Goal: Information Seeking & Learning: Learn about a topic

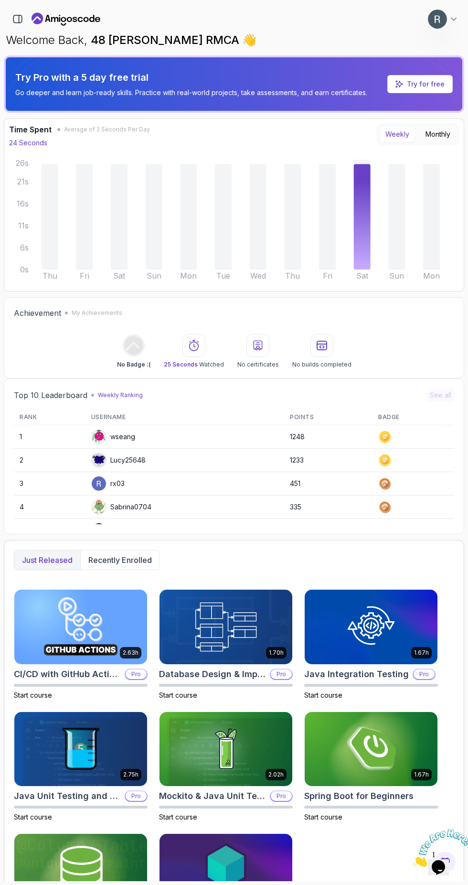
click at [440, 13] on img at bounding box center [437, 19] width 19 height 19
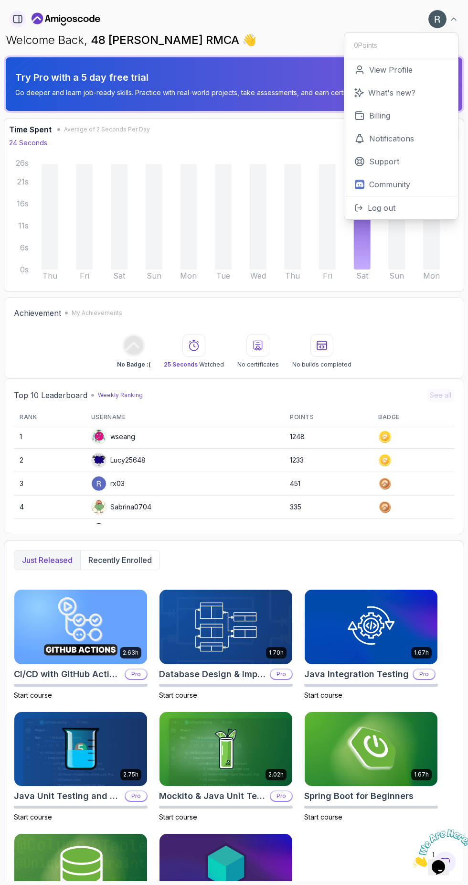
click at [19, 19] on icon "button" at bounding box center [19, 19] width 0 height 8
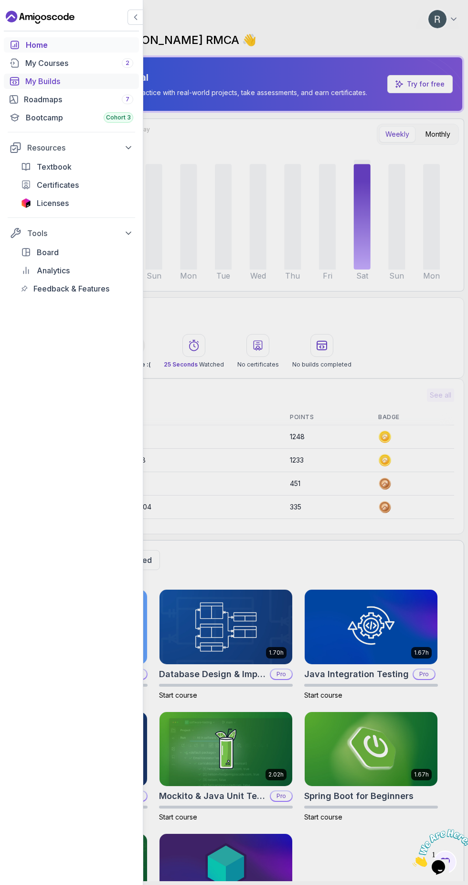
click at [32, 81] on div "My Builds" at bounding box center [79, 80] width 108 height 11
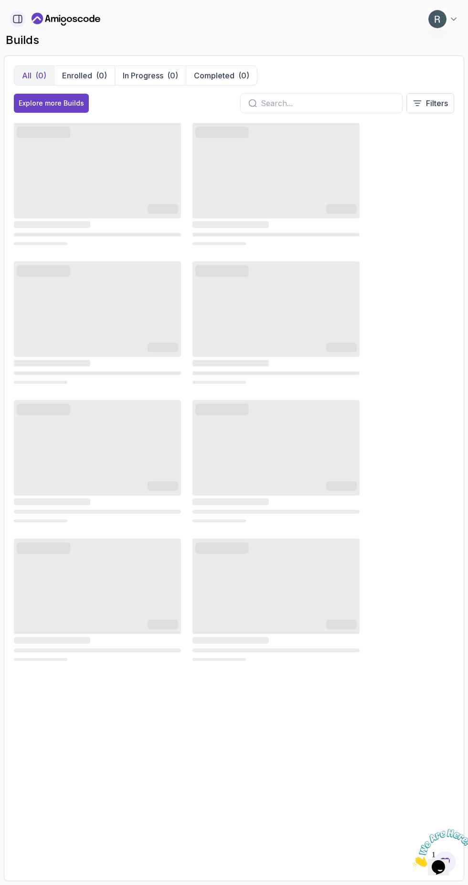
click at [19, 19] on icon "button" at bounding box center [19, 19] width 0 height 8
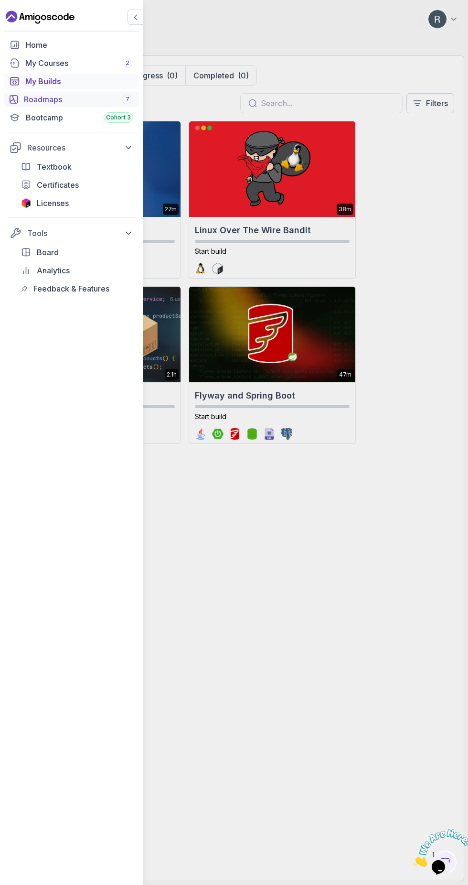
click at [31, 102] on div "Roadmaps 7" at bounding box center [78, 99] width 109 height 11
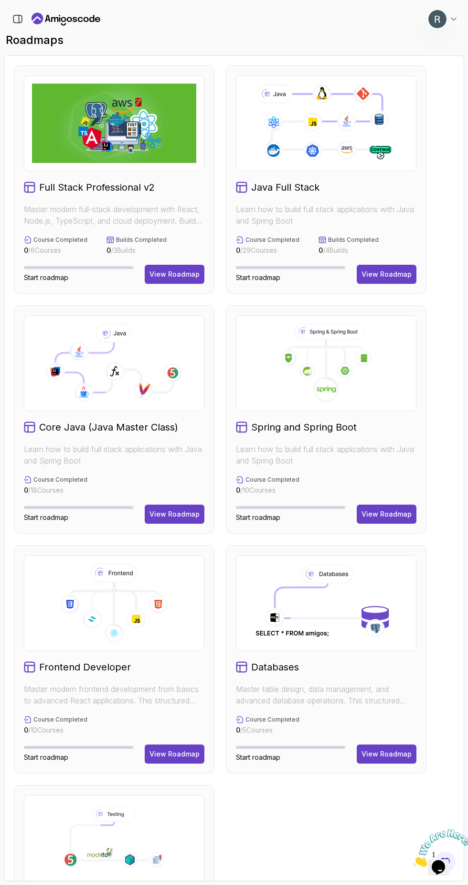
click at [262, 353] on icon at bounding box center [326, 362] width 164 height 79
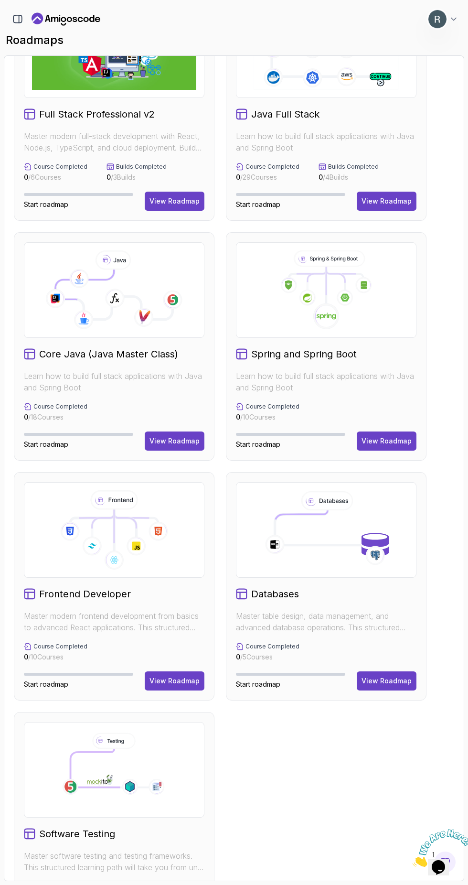
scroll to position [74, 0]
click at [391, 440] on div "View Roadmap" at bounding box center [387, 441] width 50 height 10
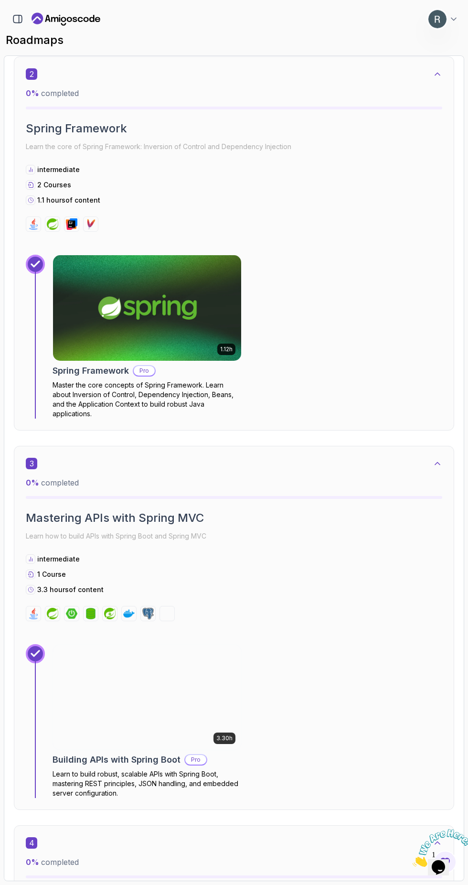
scroll to position [659, 0]
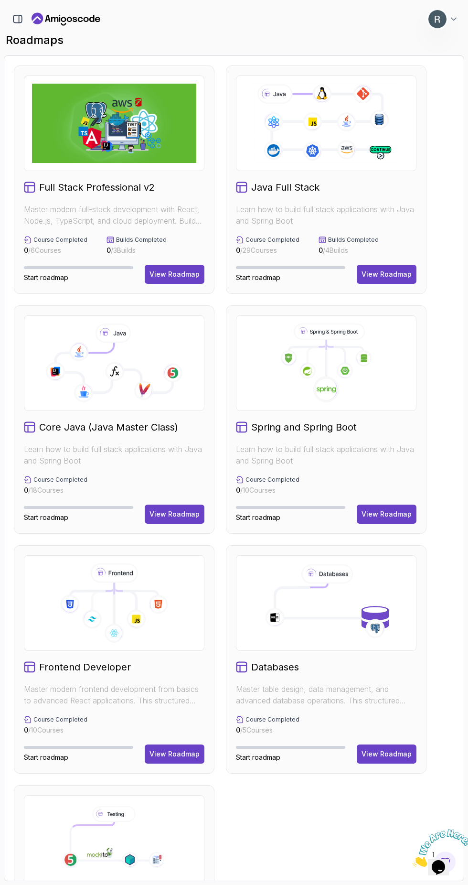
scroll to position [74, 0]
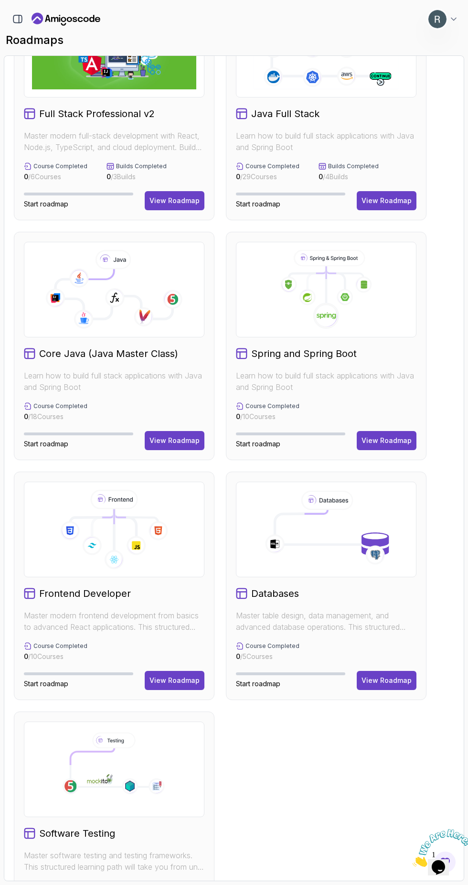
click at [333, 537] on icon at bounding box center [327, 529] width 148 height 79
click at [362, 568] on div at bounding box center [326, 530] width 181 height 96
click at [382, 679] on div "View Roadmap" at bounding box center [387, 681] width 50 height 10
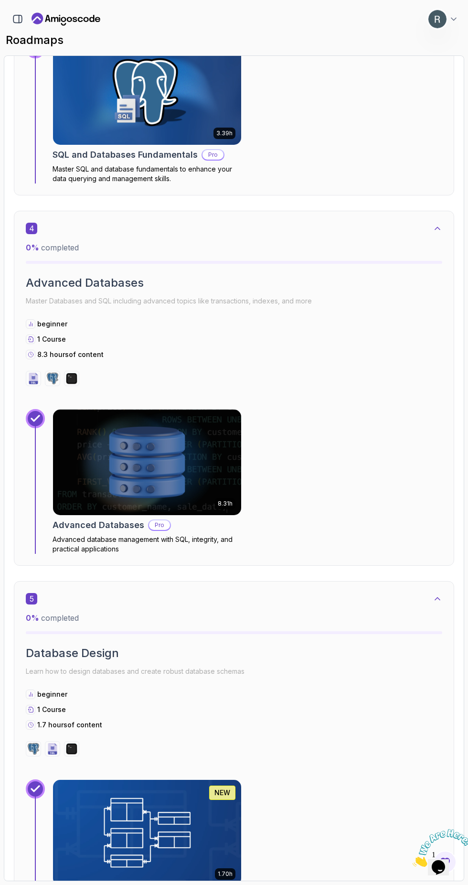
scroll to position [1435, 0]
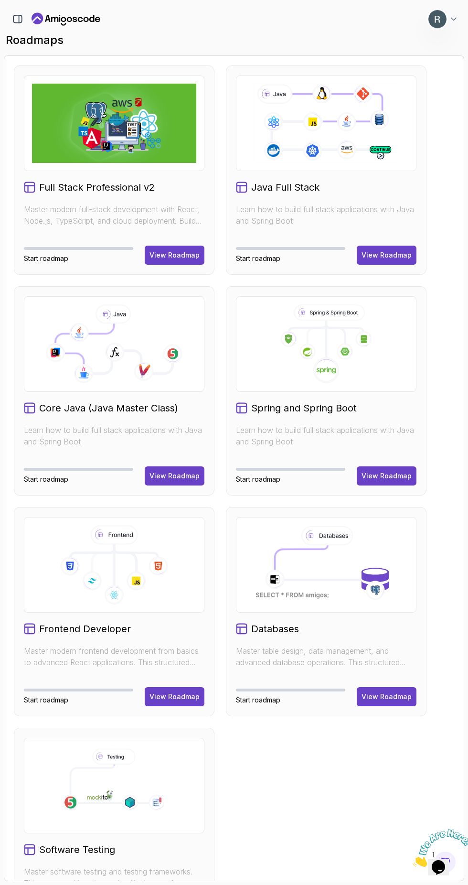
click at [159, 407] on h2 "Core Java (Java Master Class)" at bounding box center [108, 407] width 139 height 13
click at [140, 408] on h2 "Core Java (Java Master Class)" at bounding box center [108, 407] width 139 height 13
click at [171, 472] on div "View Roadmap" at bounding box center [175, 476] width 50 height 10
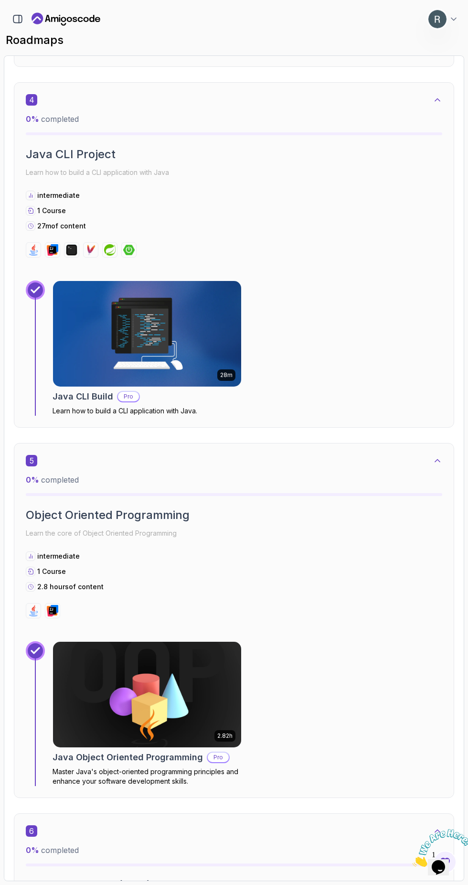
scroll to position [1362, 0]
